Goal: Task Accomplishment & Management: Manage account settings

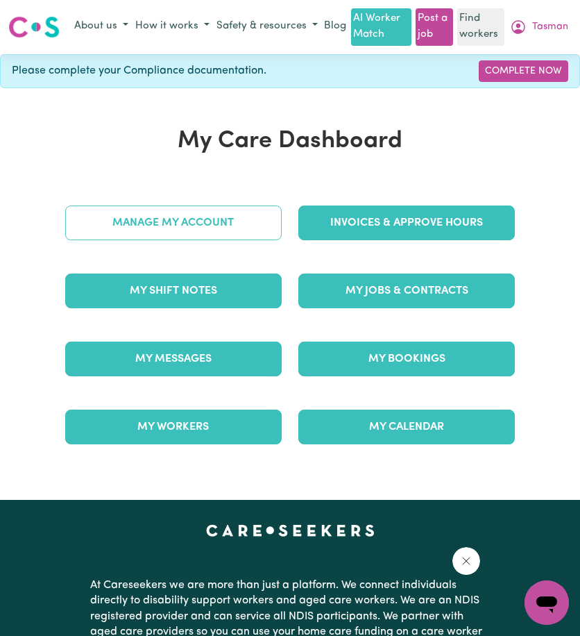
click at [232, 240] on link "Manage My Account" at bounding box center [173, 223] width 217 height 35
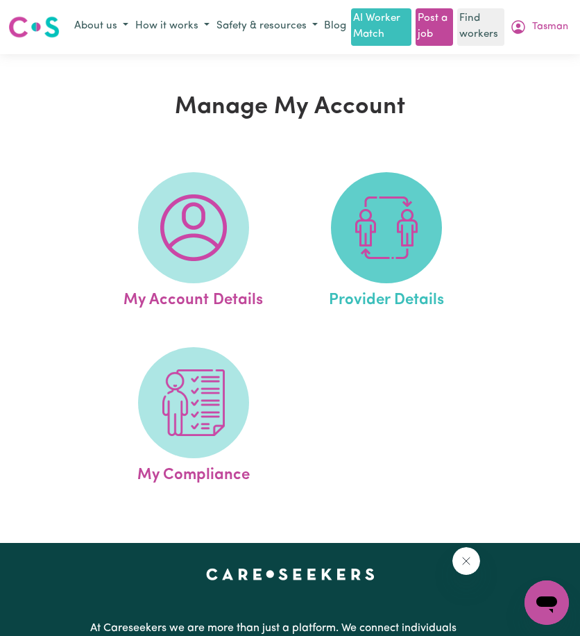
click at [410, 257] on img at bounding box center [386, 227] width 67 height 67
select select "NDIS_FUNDING_PLAN_MANAGED"
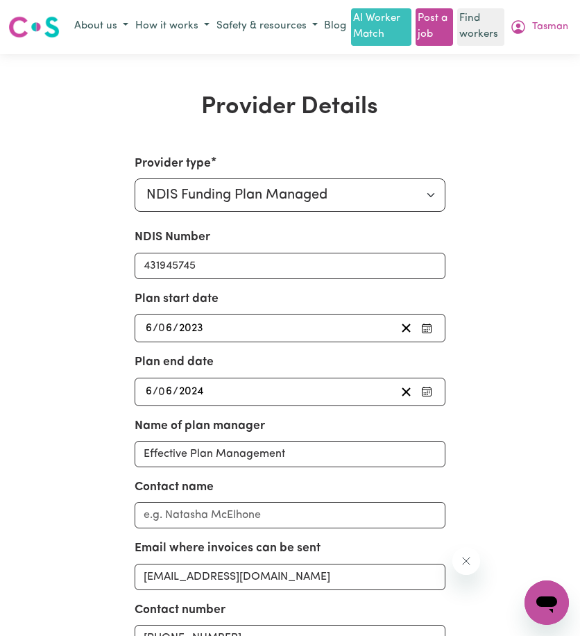
click at [367, 337] on div "[DATE] 6 / 0 6 / 2023" at bounding box center [270, 328] width 252 height 19
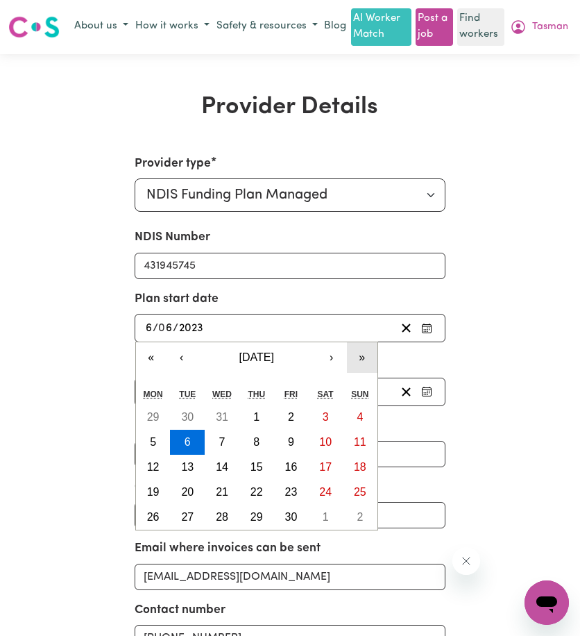
click at [361, 371] on button "»" at bounding box center [362, 357] width 31 height 31
click at [361, 370] on button "»" at bounding box center [362, 357] width 31 height 31
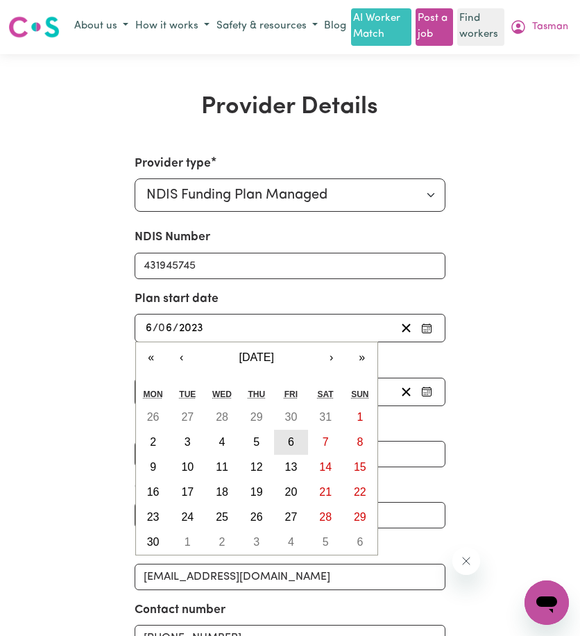
click at [291, 448] on abbr "6" at bounding box center [291, 442] width 6 height 12
type input "[DATE]"
type input "2025"
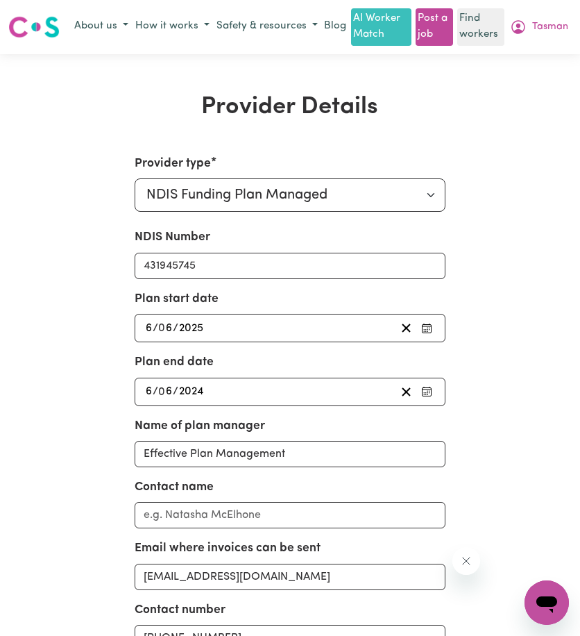
click at [300, 401] on div "[DATE] 6 / 0 6 / 2024" at bounding box center [270, 392] width 252 height 19
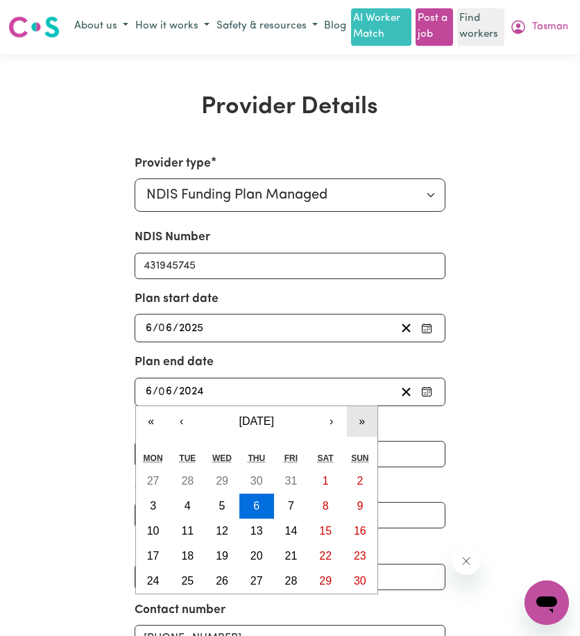
click at [360, 433] on button "»" at bounding box center [362, 421] width 31 height 31
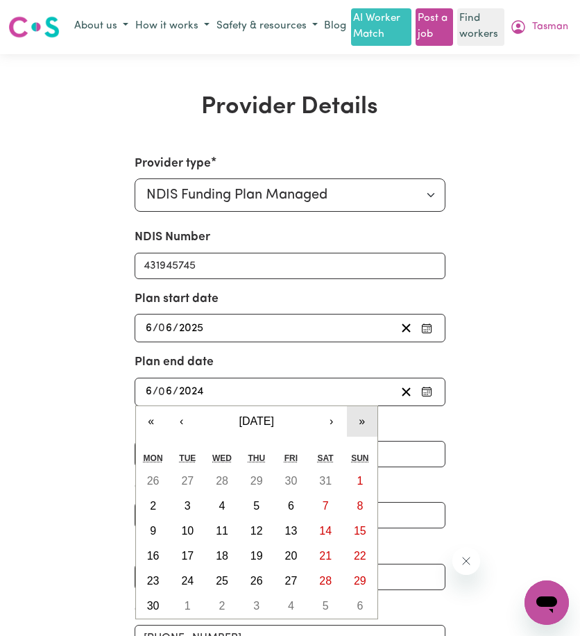
click at [360, 433] on button "»" at bounding box center [362, 421] width 31 height 31
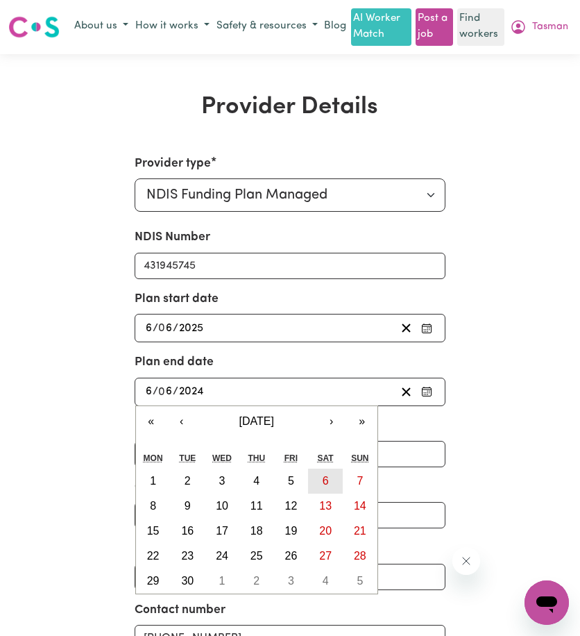
click at [321, 494] on button "6" at bounding box center [325, 481] width 35 height 25
type input "[DATE]"
type input "2026"
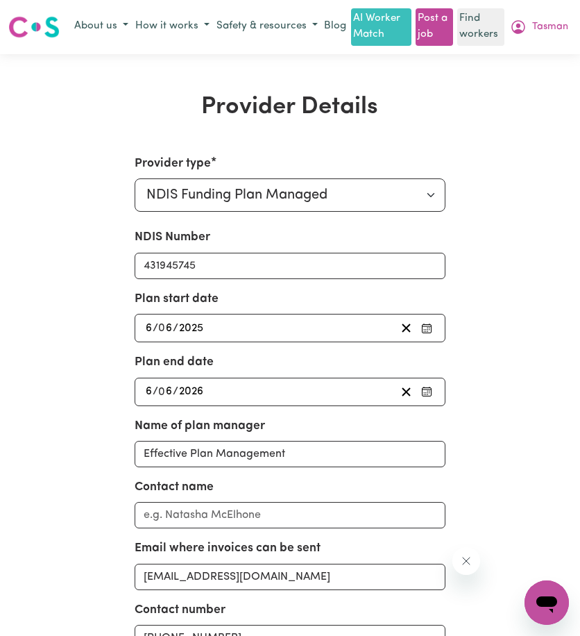
click at [300, 391] on div "Plan end date [DATE] 6 / 0 6 / 2026 « ‹ [DATE] › » Mon Tue Wed Thu Fri Sat Sun …" at bounding box center [290, 379] width 311 height 52
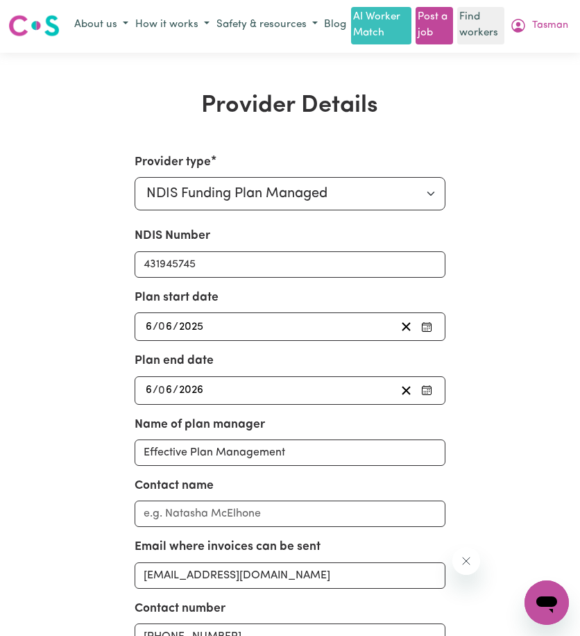
scroll to position [278, 0]
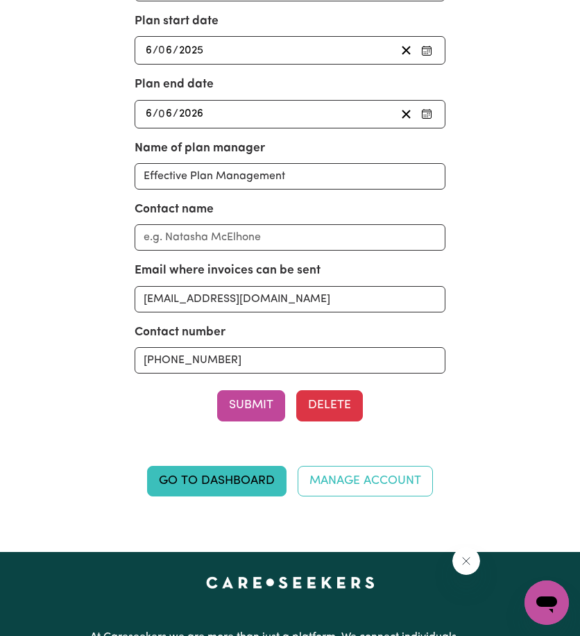
click at [242, 400] on div "Provider type Select your provider type... Privately Aged Care / Home Care Pack…" at bounding box center [290, 149] width 311 height 544
click at [241, 403] on button "Submit" at bounding box center [251, 405] width 68 height 31
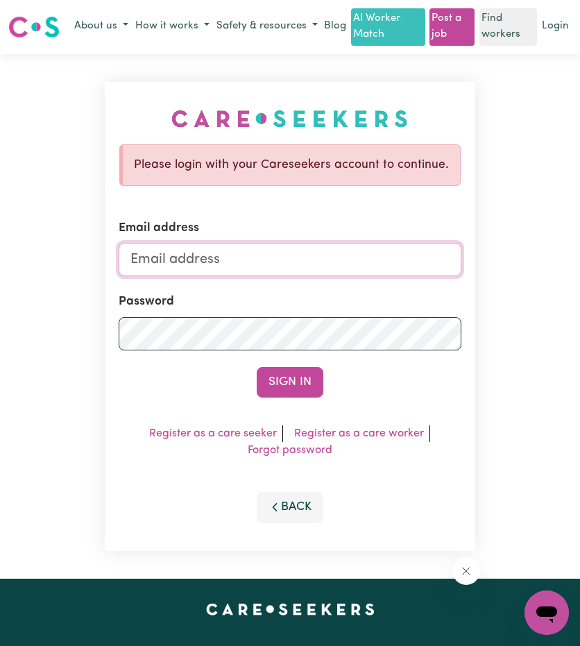
click at [191, 274] on input "Email address" at bounding box center [290, 259] width 342 height 33
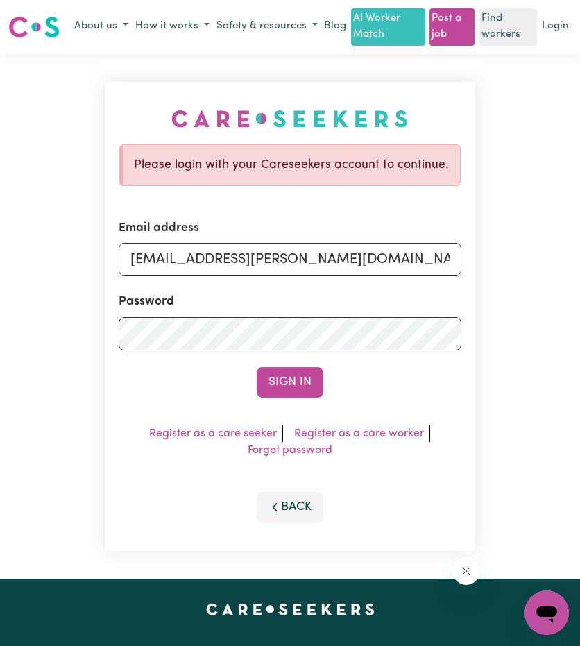
drag, startPoint x: 205, startPoint y: 274, endPoint x: 567, endPoint y: 274, distance: 362.5
click at [565, 274] on div "Please login with your Careseekers account to continue. Email address [EMAIL_AD…" at bounding box center [290, 316] width 580 height 525
type input "[EMAIL_ADDRESS][DOMAIN_NAME]"
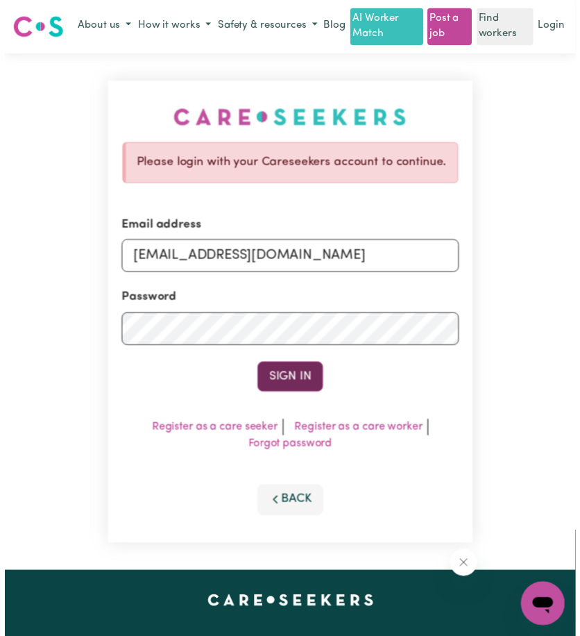
scroll to position [0, 0]
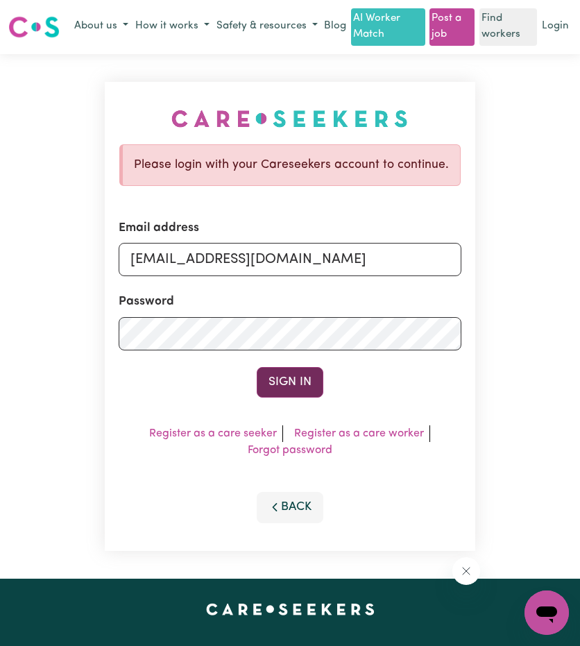
click at [290, 398] on button "Sign In" at bounding box center [290, 382] width 67 height 31
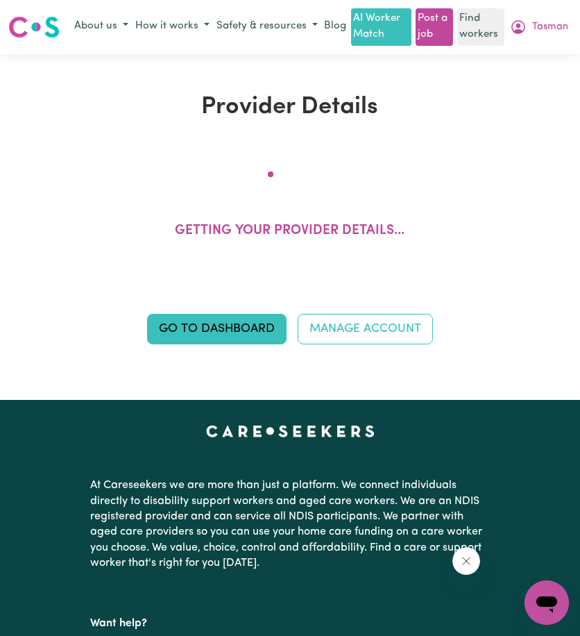
select select "NDIS_FUNDING_PLAN_MANAGED"
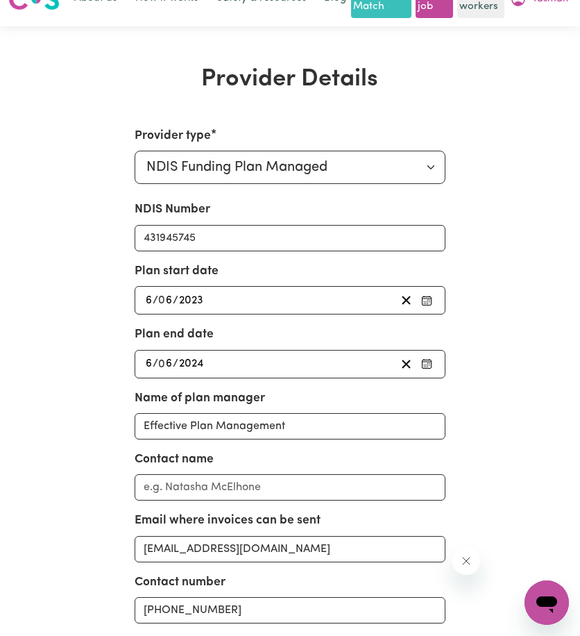
scroll to position [69, 0]
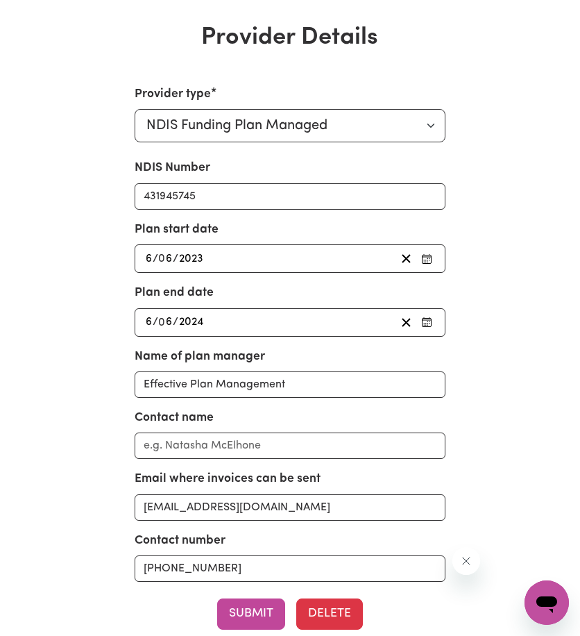
click at [287, 290] on div "NDIS Number 431945745 Plan start date [DATE] 6 / 0 6 / 2023 Plan end date [DATE…" at bounding box center [290, 370] width 311 height 423
click at [287, 268] on div "[DATE] 6 / 0 6 / 2023" at bounding box center [270, 258] width 252 height 19
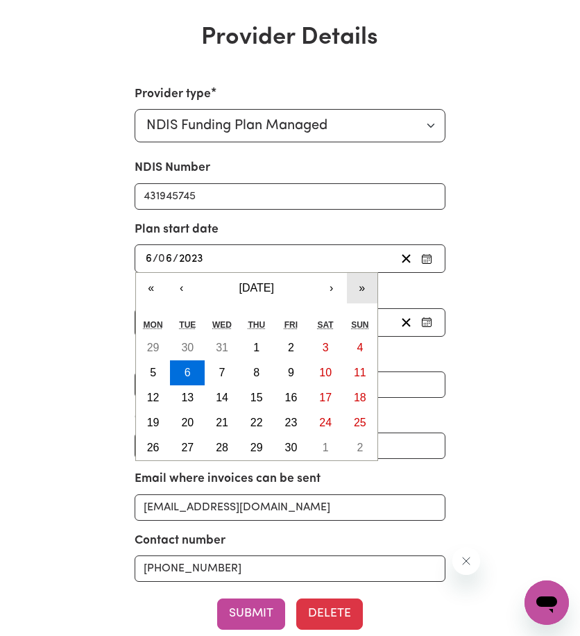
click at [362, 303] on button "»" at bounding box center [362, 288] width 31 height 31
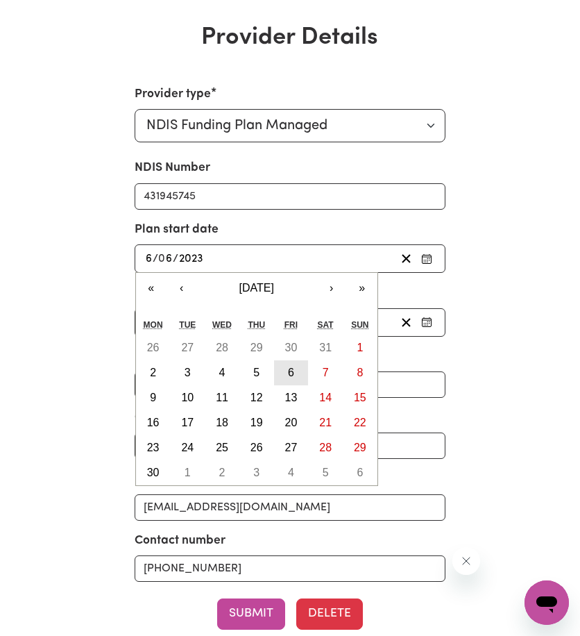
click at [281, 385] on button "6" at bounding box center [291, 372] width 35 height 25
type input "[DATE]"
type input "2025"
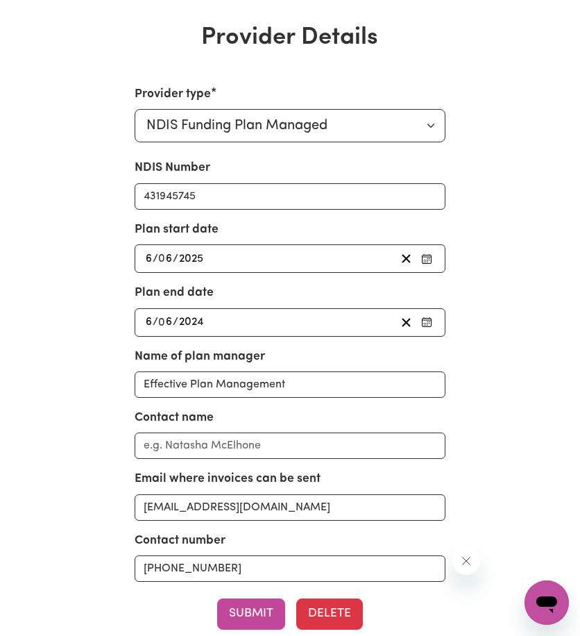
click at [308, 328] on div "[DATE] 6 / 0 6 / 2024" at bounding box center [270, 322] width 252 height 19
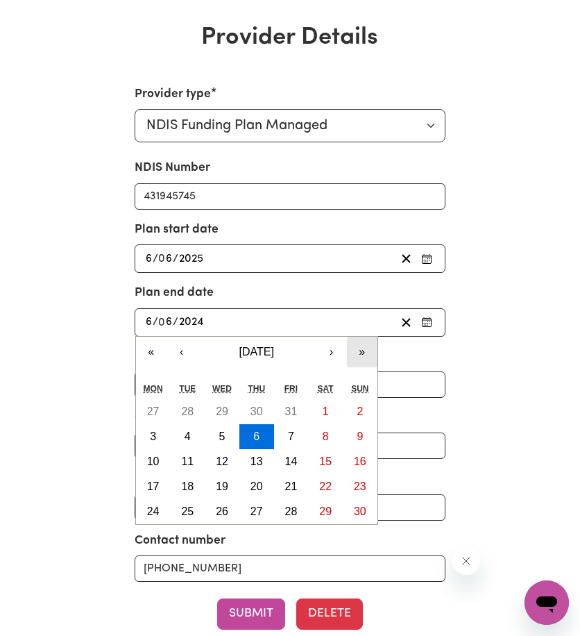
click at [369, 353] on button "»" at bounding box center [362, 352] width 31 height 31
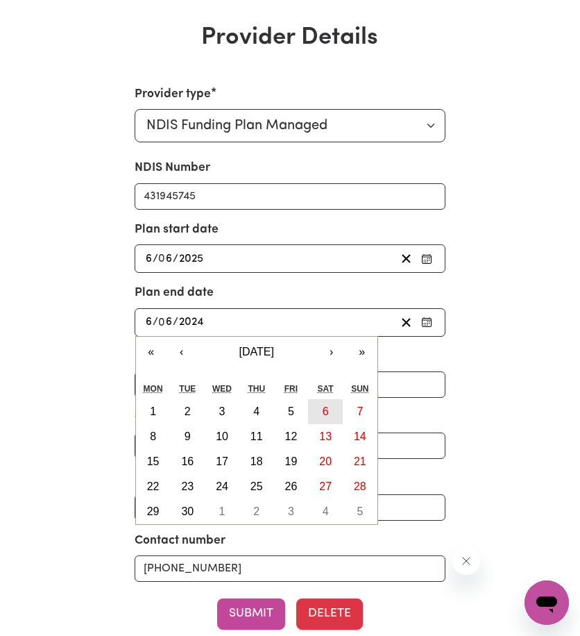
click at [321, 424] on button "6" at bounding box center [325, 411] width 35 height 25
type input "[DATE]"
type input "2026"
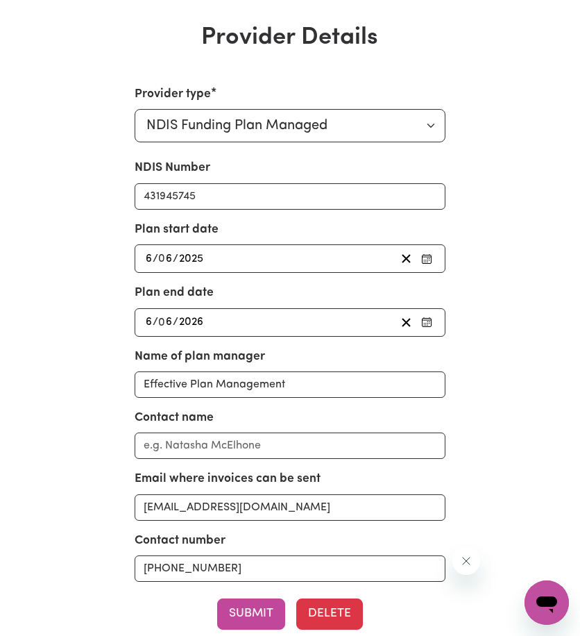
click at [29, 212] on div "Provider Details Provider type Select your provider type... Privately Aged Care…" at bounding box center [290, 373] width 580 height 698
click at [82, 223] on div "Provider type Select your provider type... Privately Aged Care / Home Care Pack…" at bounding box center [290, 403] width 467 height 636
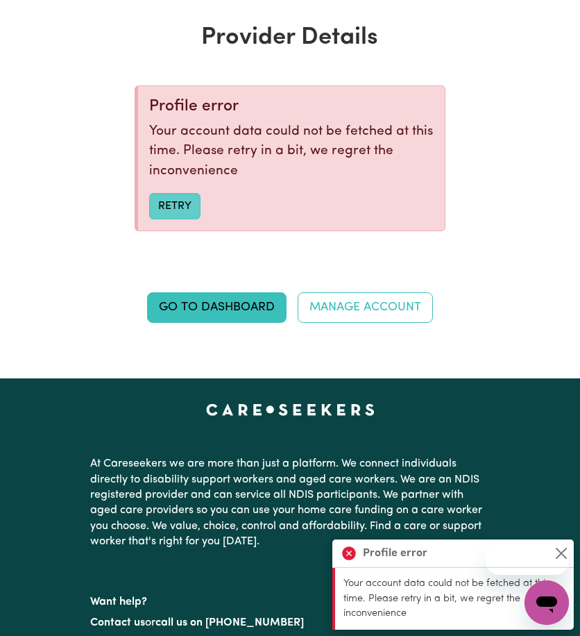
click at [184, 216] on button "Retry" at bounding box center [174, 206] width 51 height 26
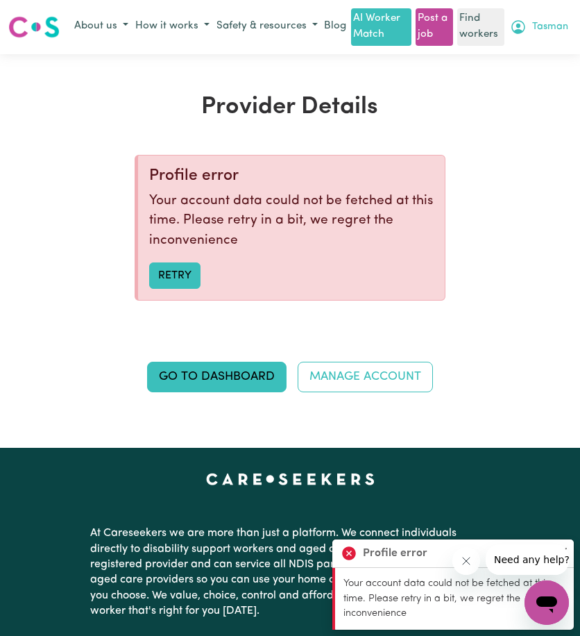
click at [527, 35] on icon "My Account" at bounding box center [518, 27] width 17 height 17
click at [533, 65] on link "My Dashboard" at bounding box center [517, 54] width 110 height 26
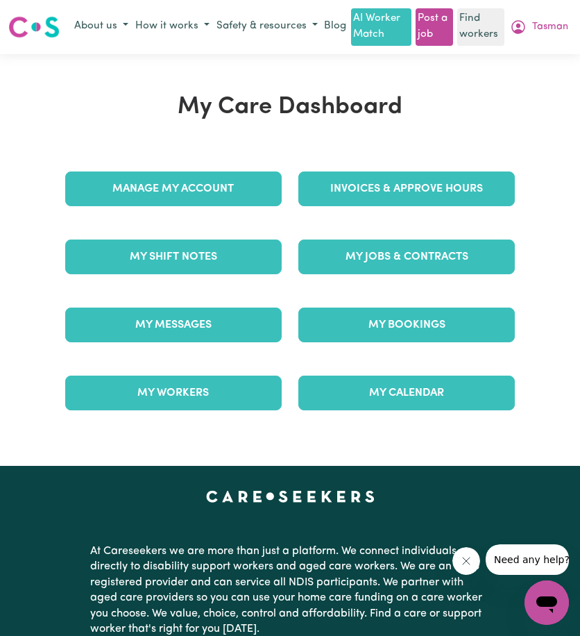
click at [251, 183] on div "Manage My Account" at bounding box center [173, 189] width 233 height 68
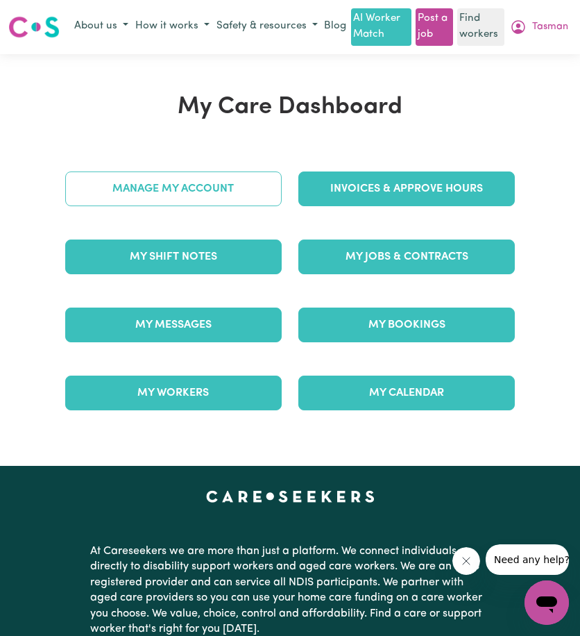
click at [244, 205] on link "Manage My Account" at bounding box center [173, 189] width 217 height 35
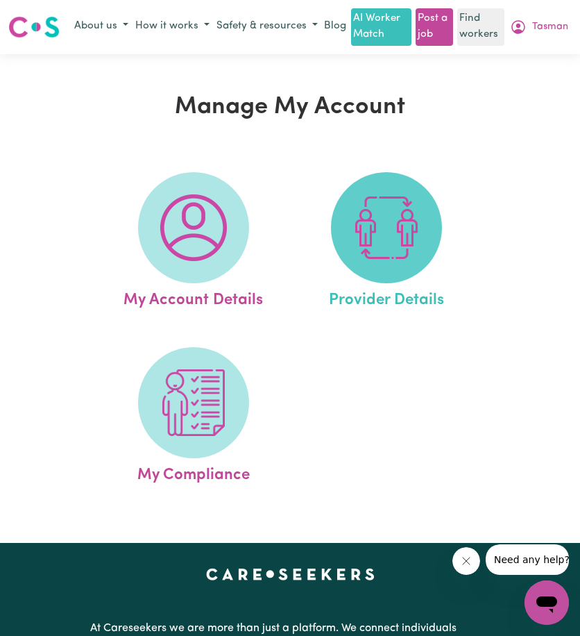
click at [375, 219] on img at bounding box center [386, 227] width 67 height 67
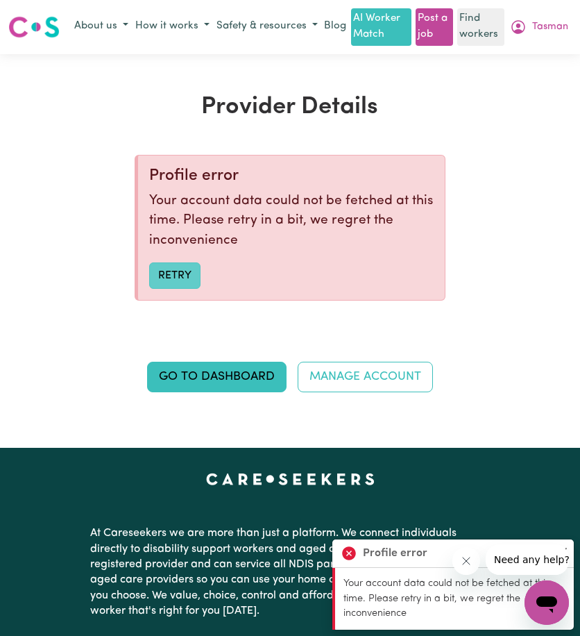
click at [176, 287] on button "Retry" at bounding box center [174, 275] width 51 height 26
click at [561, 33] on button "Tasman" at bounding box center [539, 27] width 65 height 24
click at [558, 23] on button "Tasman" at bounding box center [539, 27] width 65 height 24
click at [527, 27] on icon "My Account" at bounding box center [518, 27] width 17 height 17
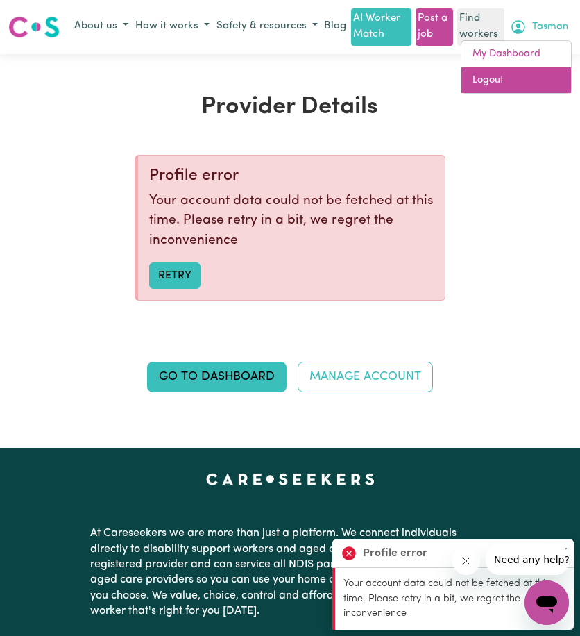
click at [526, 94] on link "Logout" at bounding box center [517, 80] width 110 height 26
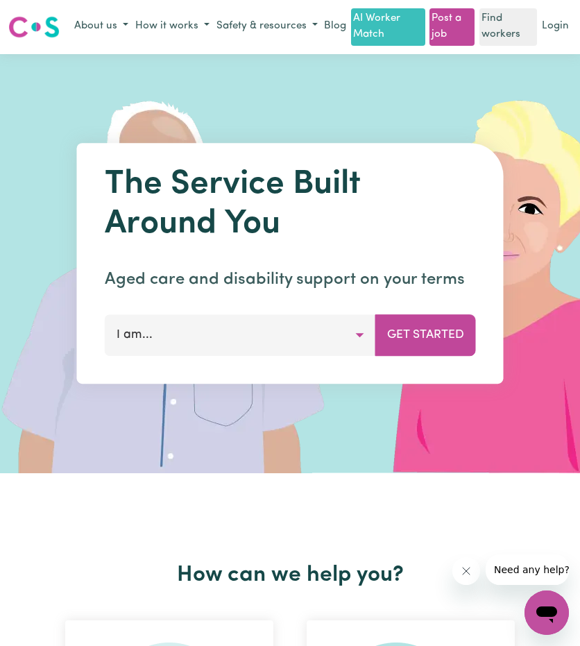
click at [553, 32] on link "Login" at bounding box center [556, 27] width 33 height 22
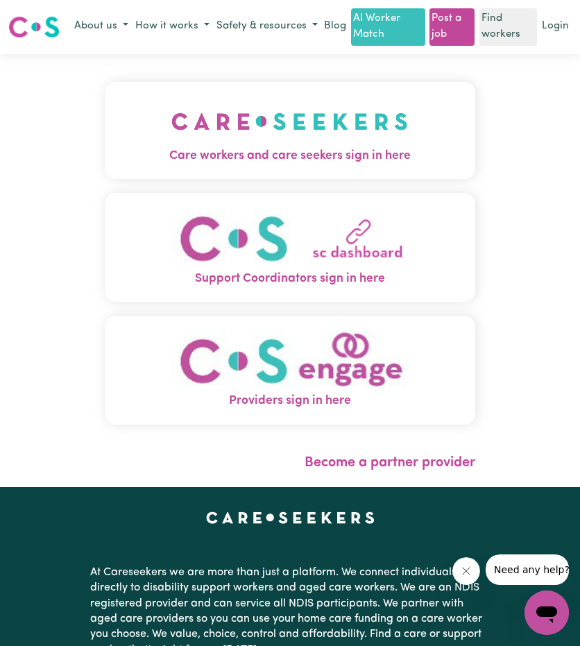
click at [259, 147] on img "Care workers and care seekers sign in here" at bounding box center [290, 121] width 237 height 51
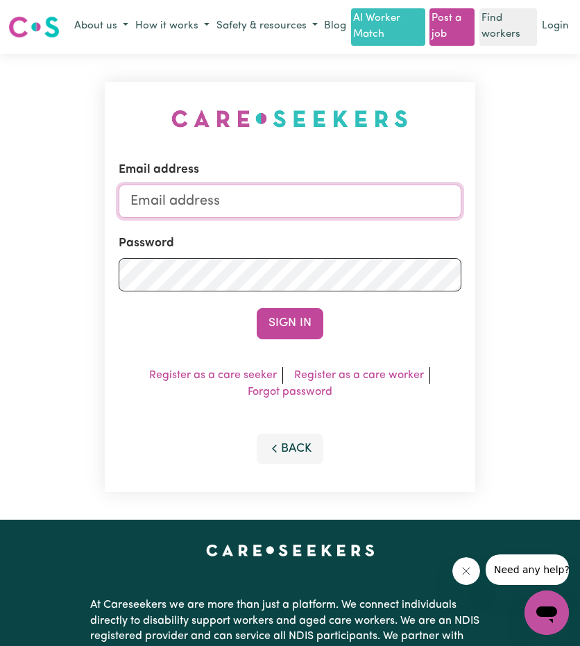
click at [274, 218] on input "Email address" at bounding box center [290, 201] width 342 height 33
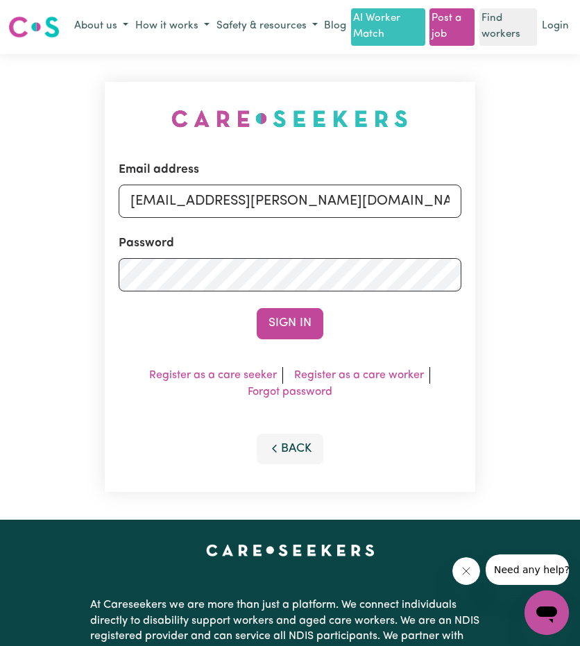
drag, startPoint x: 203, startPoint y: 221, endPoint x: 536, endPoint y: 264, distance: 336.0
click at [533, 264] on div "Email address superuser~ethan@careseekers.com.au Password Sign In Register as a…" at bounding box center [290, 287] width 580 height 467
type input "[EMAIL_ADDRESS][DOMAIN_NAME]"
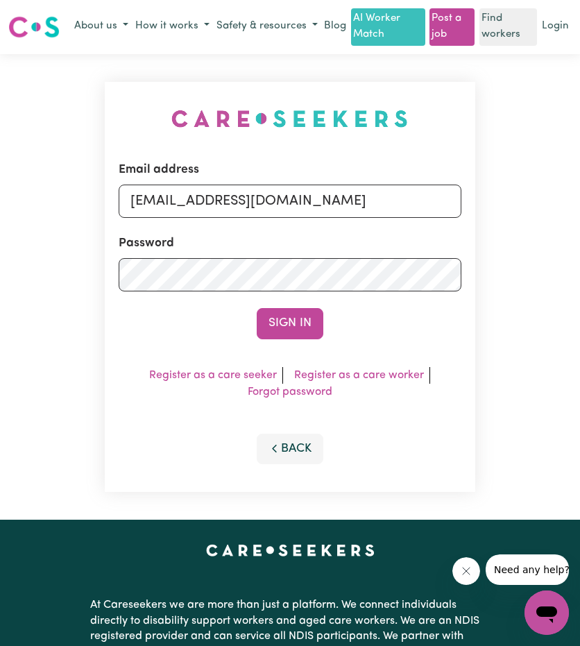
click at [290, 319] on form "Email address superuser~tasmanbennettABF@careseekers.com.au Password Sign In" at bounding box center [290, 250] width 342 height 178
click at [291, 333] on button "Sign In" at bounding box center [290, 323] width 67 height 31
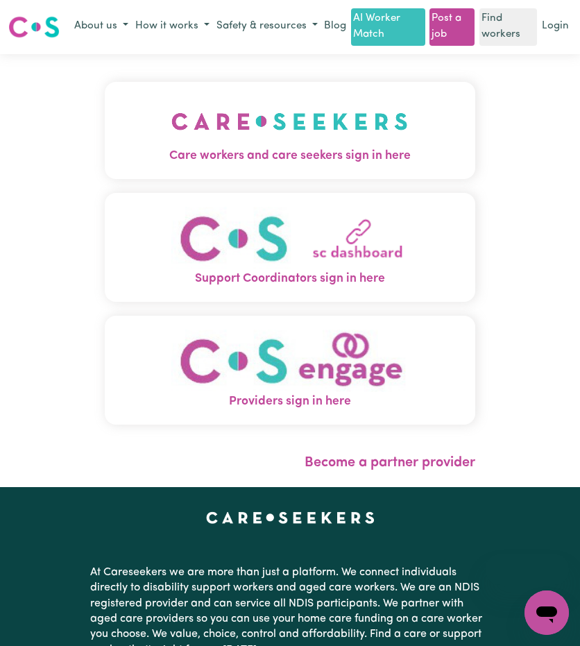
click at [337, 147] on img "Care workers and care seekers sign in here" at bounding box center [290, 121] width 237 height 51
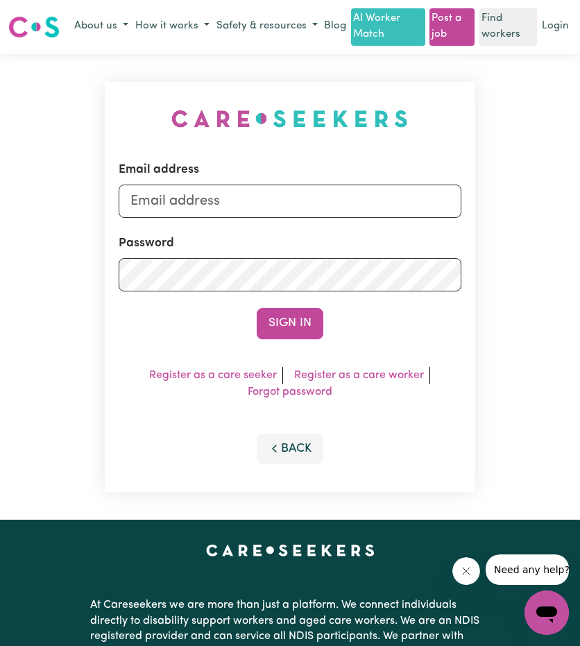
click at [299, 199] on div "Email address" at bounding box center [290, 189] width 342 height 57
click at [296, 218] on input "Email address" at bounding box center [290, 201] width 342 height 33
paste input "tasmanbennettABF@careseekers.com.au"
type input "tasmanbennettABF@careseekers.com.au"
drag, startPoint x: 263, startPoint y: 227, endPoint x: 267, endPoint y: 233, distance: 7.1
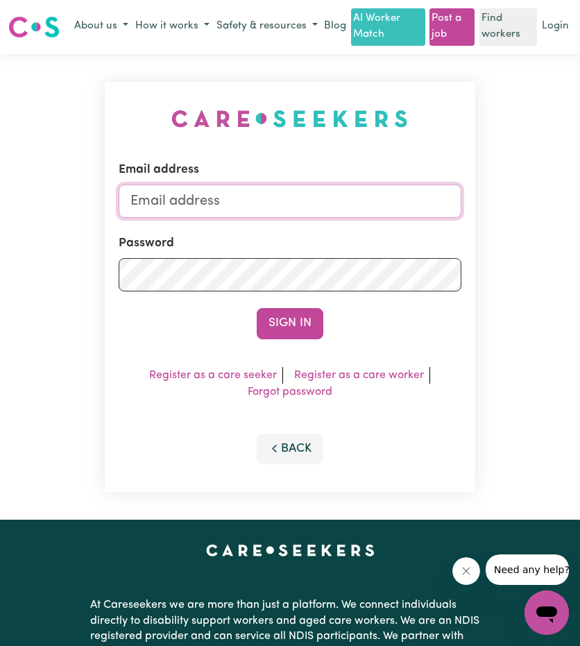
click at [263, 218] on input "Email address" at bounding box center [290, 201] width 342 height 33
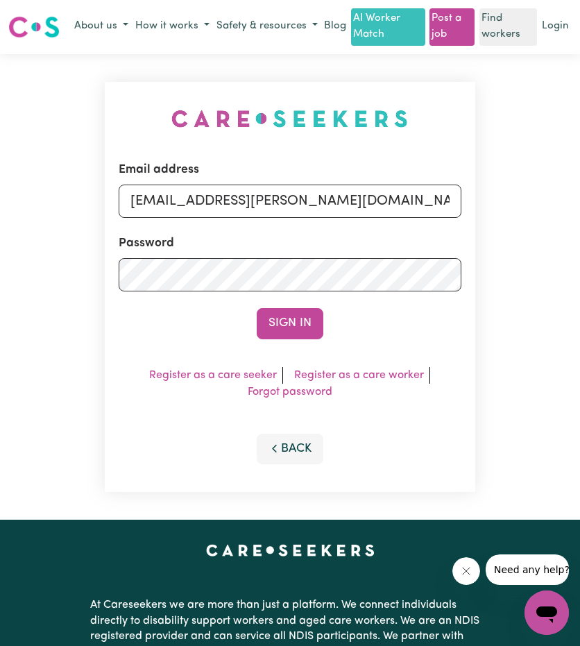
drag, startPoint x: 201, startPoint y: 223, endPoint x: 562, endPoint y: 254, distance: 362.4
click at [562, 254] on div "Email address superuser~ethan@careseekers.com.au Password Sign In Register as a…" at bounding box center [290, 287] width 580 height 467
type input "[EMAIL_ADDRESS][DOMAIN_NAME]"
click at [294, 316] on form "Email address superuser~tasmanbennettABF@careseekers.com.au Password Sign In" at bounding box center [290, 250] width 342 height 178
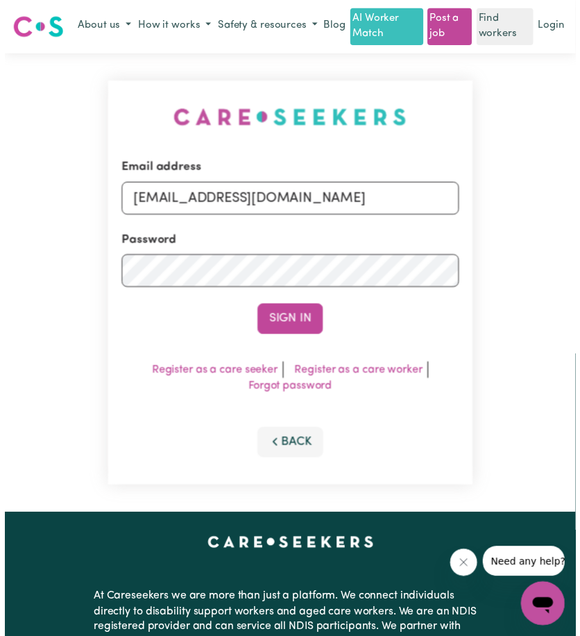
scroll to position [0, 0]
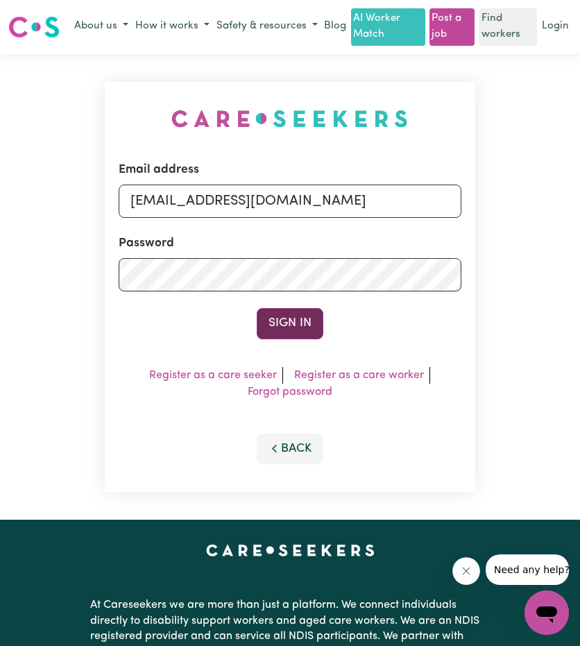
click at [294, 328] on button "Sign In" at bounding box center [290, 323] width 67 height 31
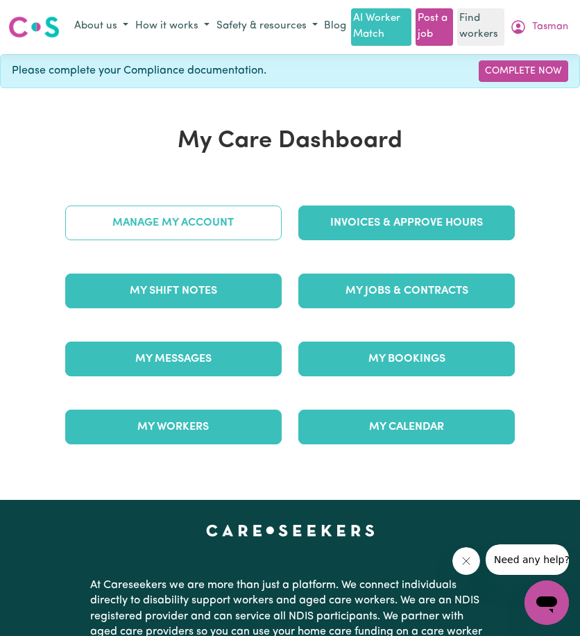
click at [212, 240] on link "Manage My Account" at bounding box center [173, 223] width 217 height 35
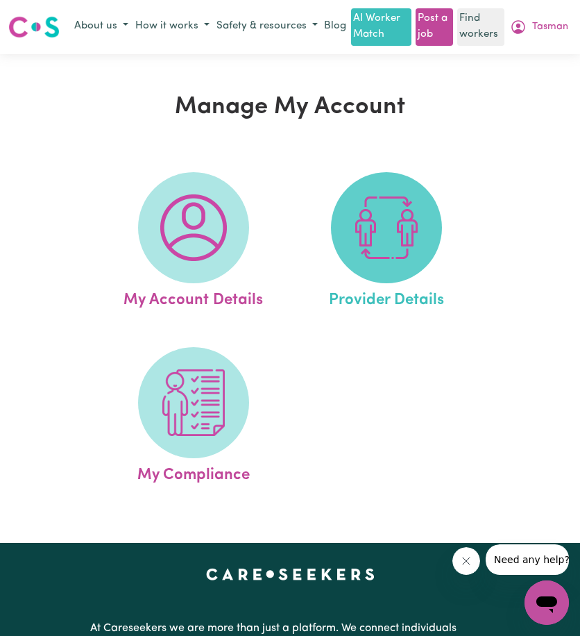
click at [368, 241] on img at bounding box center [386, 227] width 67 height 67
select select "NDIS_FUNDING_PLAN_MANAGED"
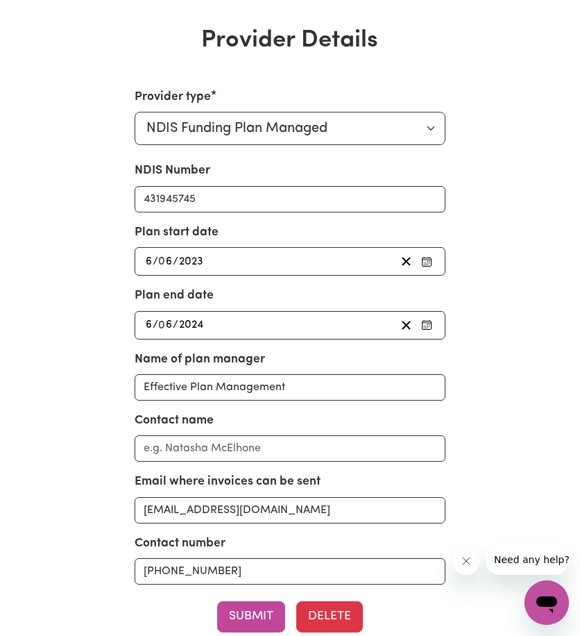
scroll to position [69, 0]
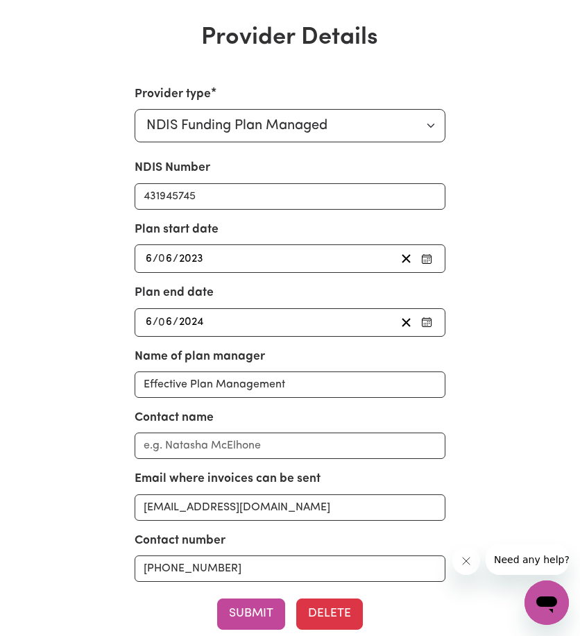
click at [374, 332] on div "[DATE] 6 / 0 6 / 2024" at bounding box center [270, 322] width 252 height 19
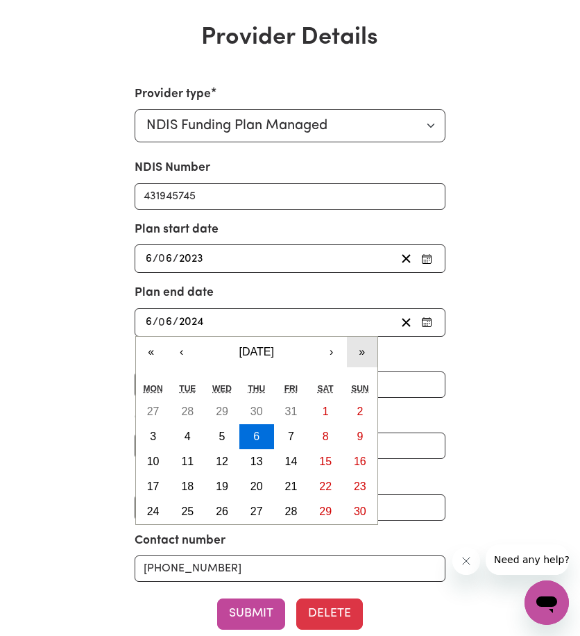
click at [358, 358] on button "»" at bounding box center [362, 352] width 31 height 31
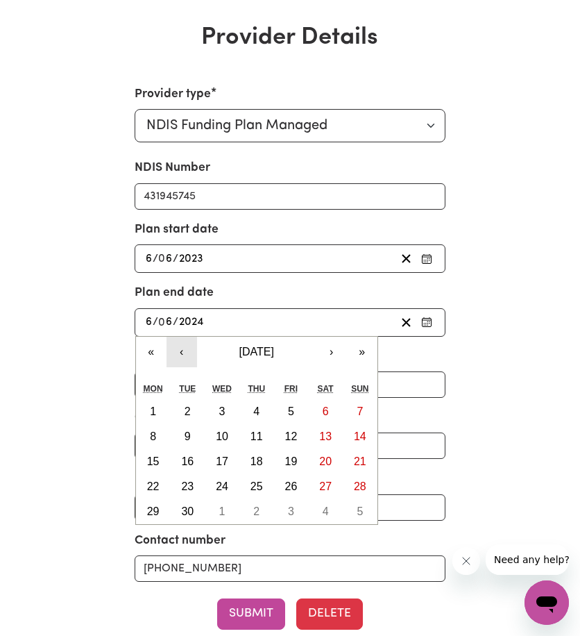
click at [179, 367] on button "‹" at bounding box center [182, 352] width 31 height 31
click at [212, 449] on button "6" at bounding box center [222, 436] width 35 height 25
type input "2026-05-06"
type input "5"
type input "2026"
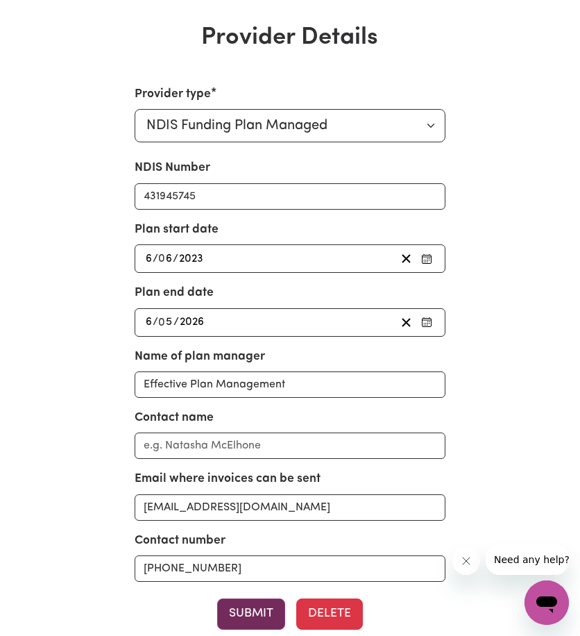
click at [245, 620] on button "Submit" at bounding box center [251, 614] width 68 height 31
